Goal: Check status: Check status

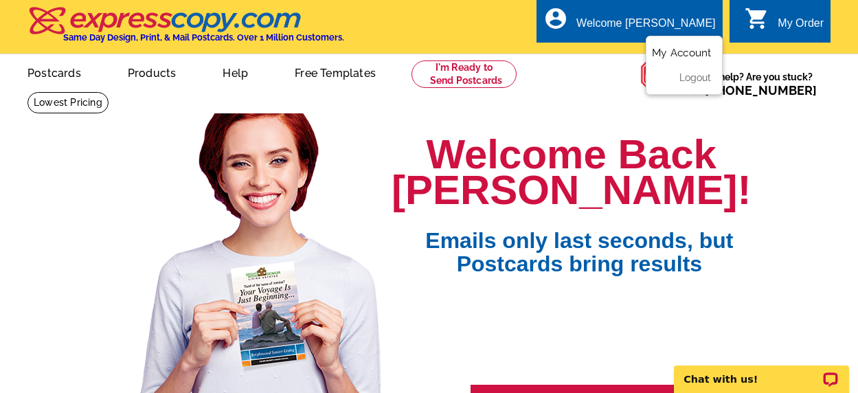
click at [691, 53] on link "My Account" at bounding box center [681, 53] width 59 height 12
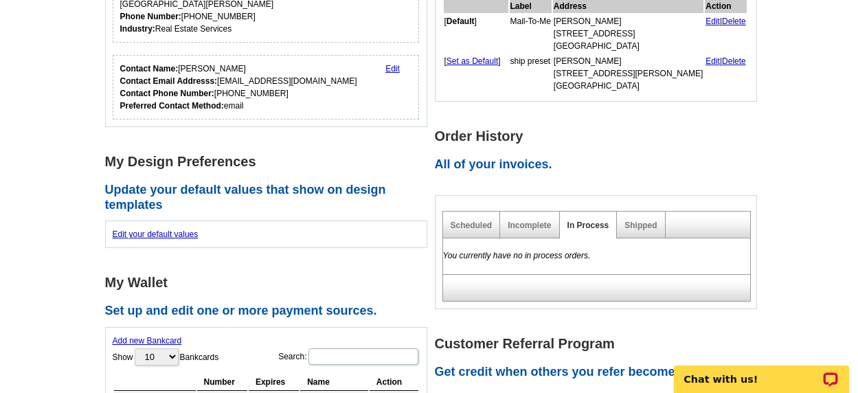
scroll to position [321, 0]
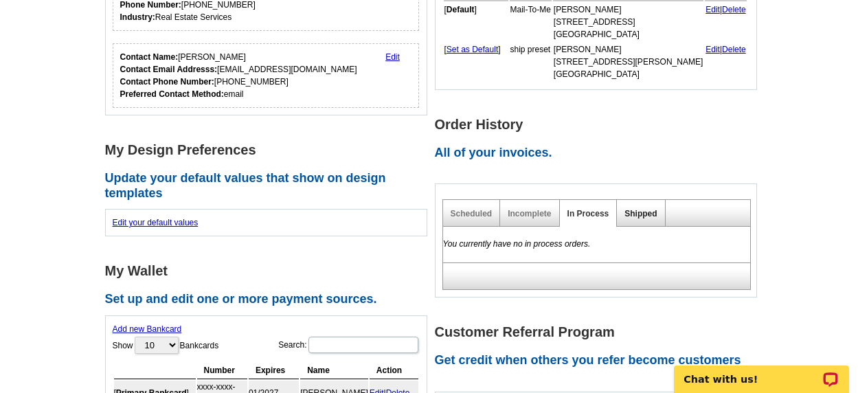
click at [633, 211] on link "Shipped" at bounding box center [640, 214] width 32 height 10
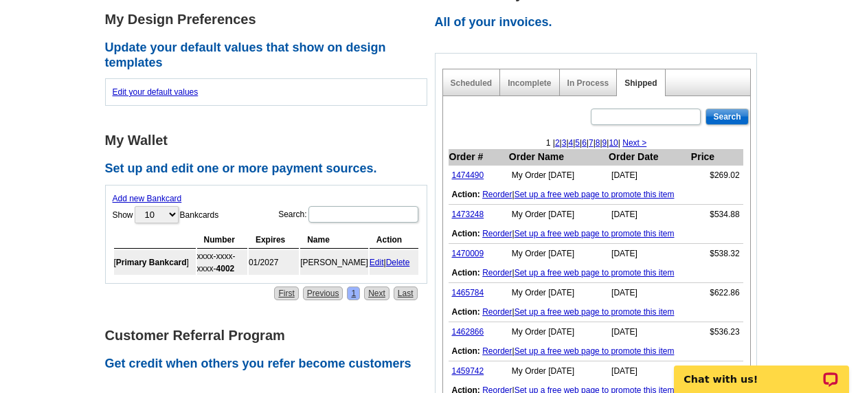
scroll to position [457, 0]
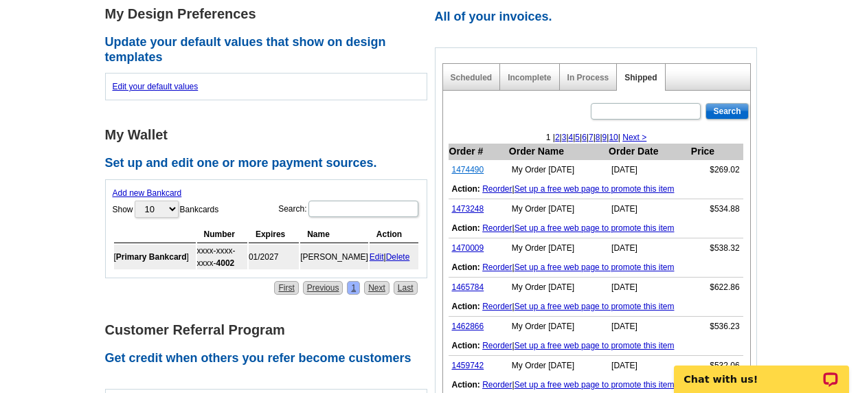
click at [464, 171] on link "1474490" at bounding box center [468, 170] width 32 height 10
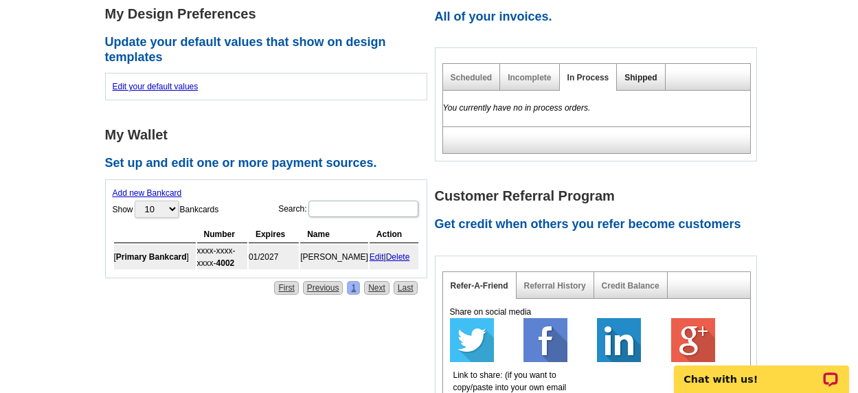
click at [643, 78] on link "Shipped" at bounding box center [640, 78] width 32 height 10
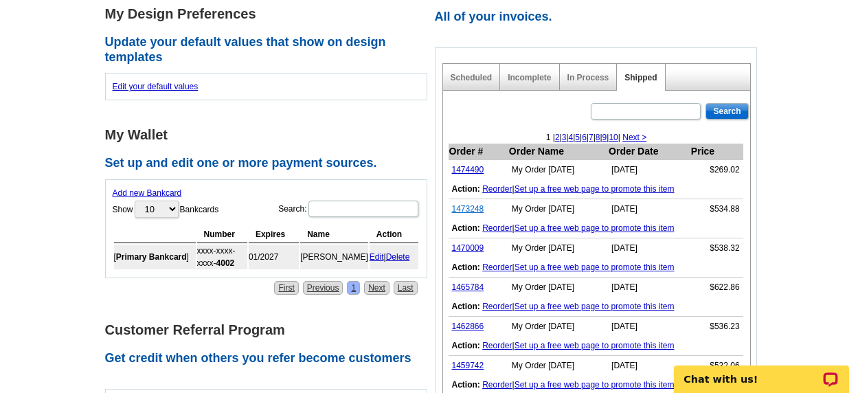
click at [460, 209] on link "1473248" at bounding box center [468, 209] width 32 height 10
